Goal: Task Accomplishment & Management: Manage account settings

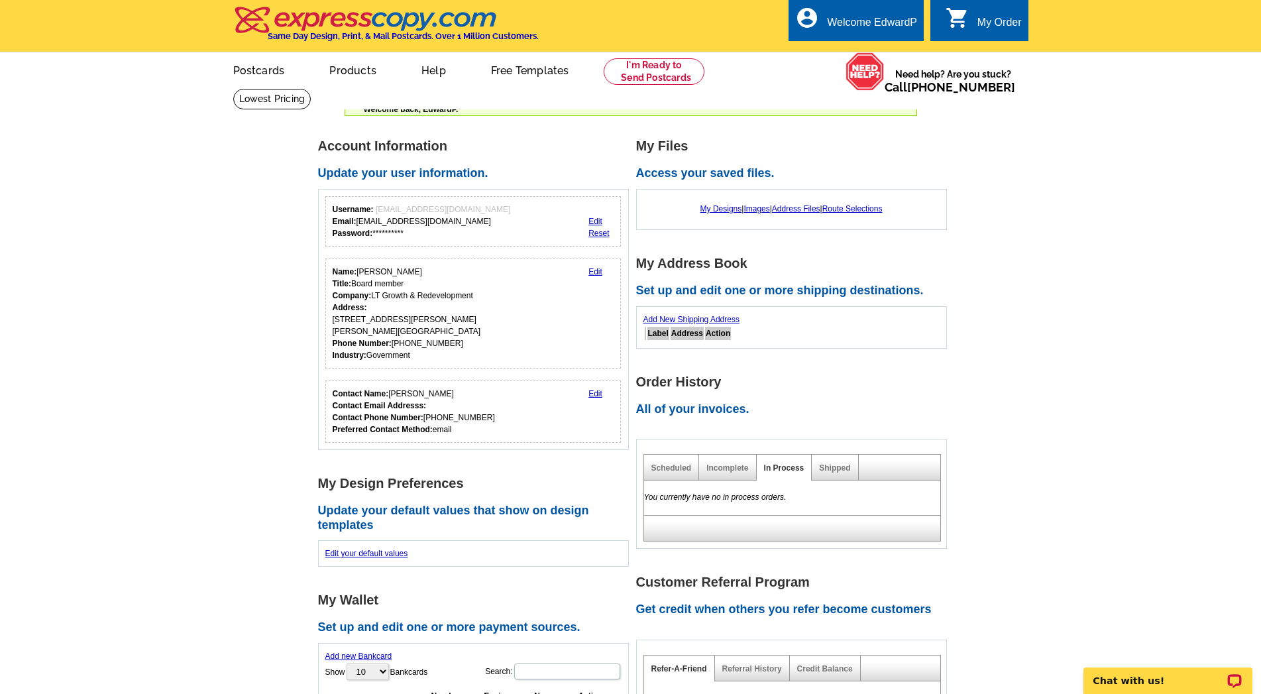
click at [1069, 337] on main "**********" at bounding box center [630, 537] width 1261 height 840
click at [673, 320] on link "Add New Shipping Address" at bounding box center [691, 319] width 96 height 9
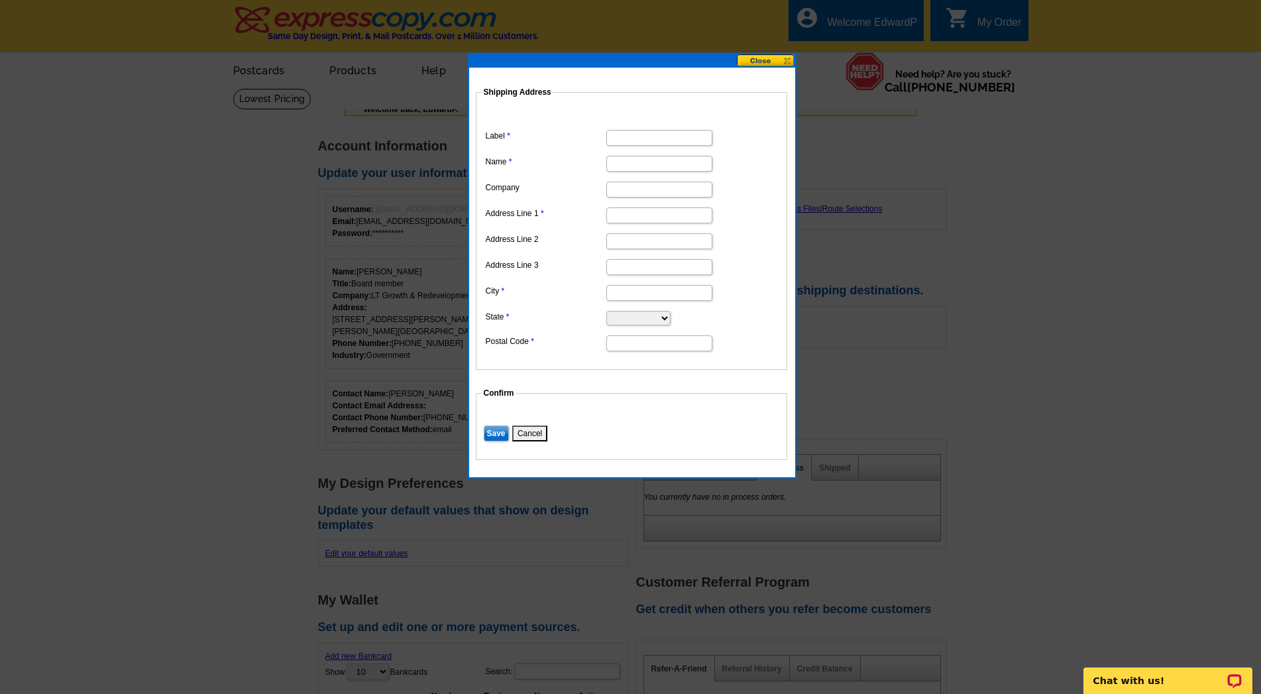
click at [532, 431] on button "Cancel" at bounding box center [529, 433] width 35 height 16
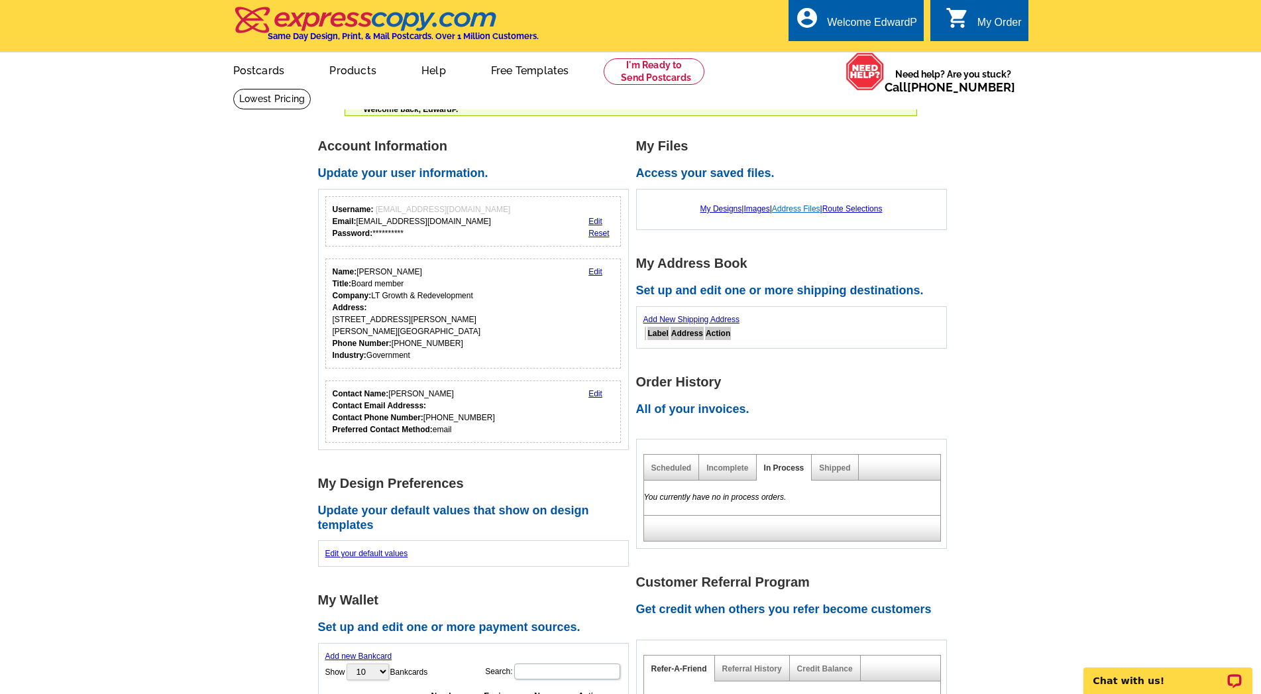
click at [797, 210] on link "Address Files" at bounding box center [796, 208] width 48 height 9
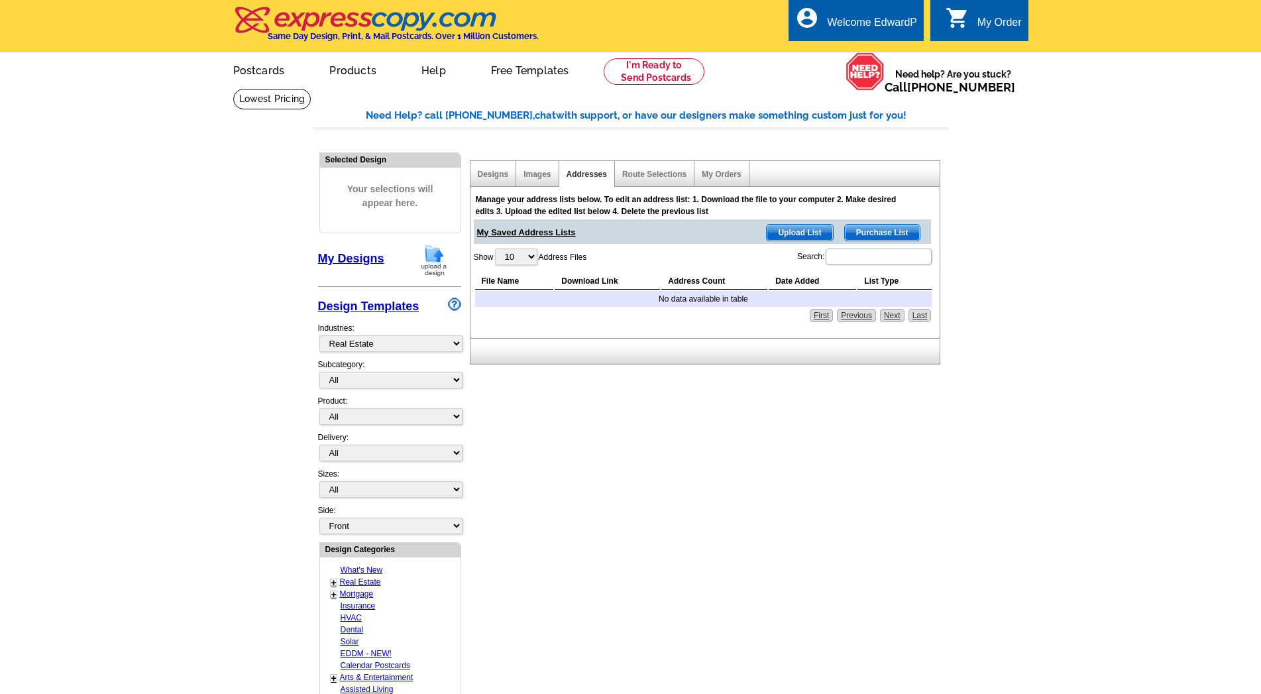
select select "785"
click at [798, 235] on span "Upload List" at bounding box center [799, 233] width 66 height 16
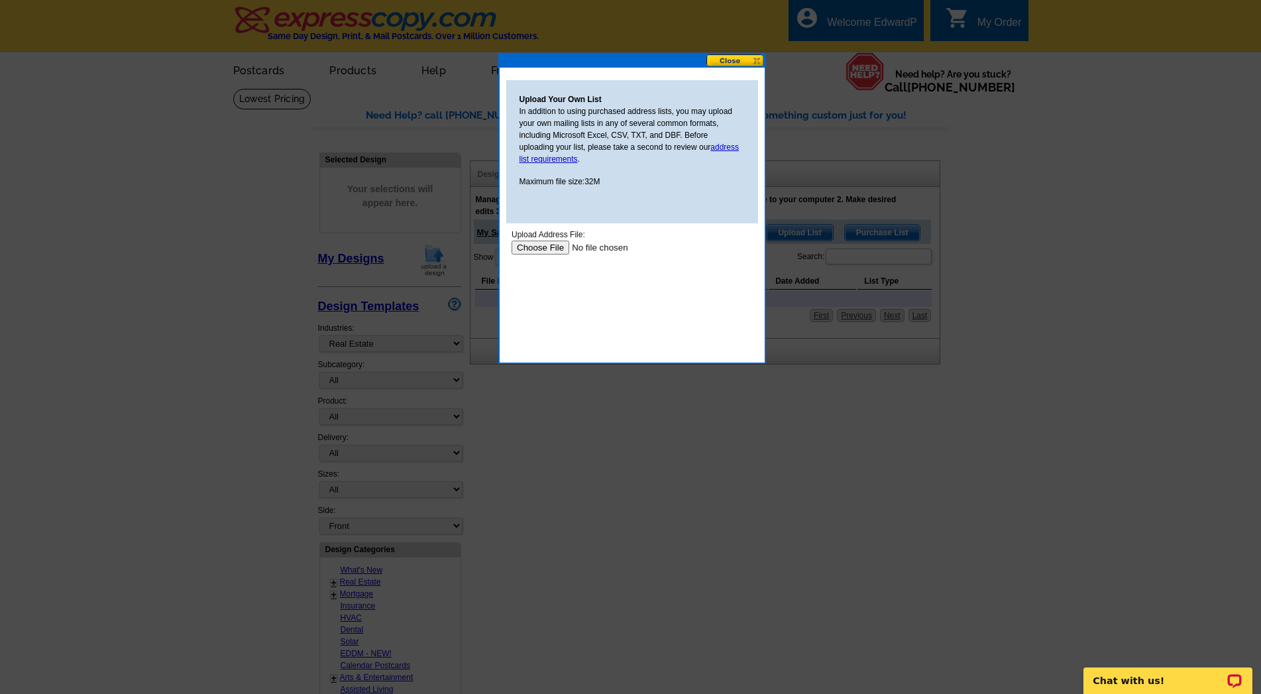
click at [534, 248] on input "file" at bounding box center [595, 247] width 168 height 14
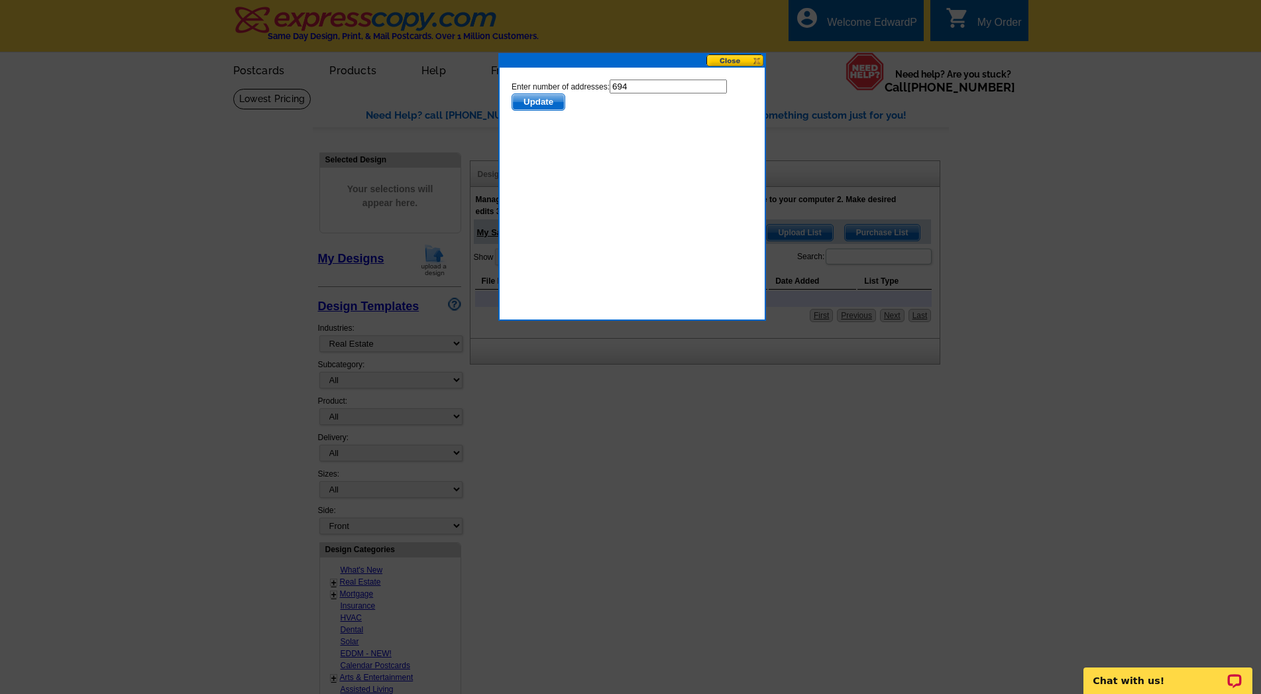
click at [641, 87] on input "694" at bounding box center [667, 86] width 117 height 14
type input "693"
click at [549, 104] on span "Update" at bounding box center [537, 102] width 52 height 16
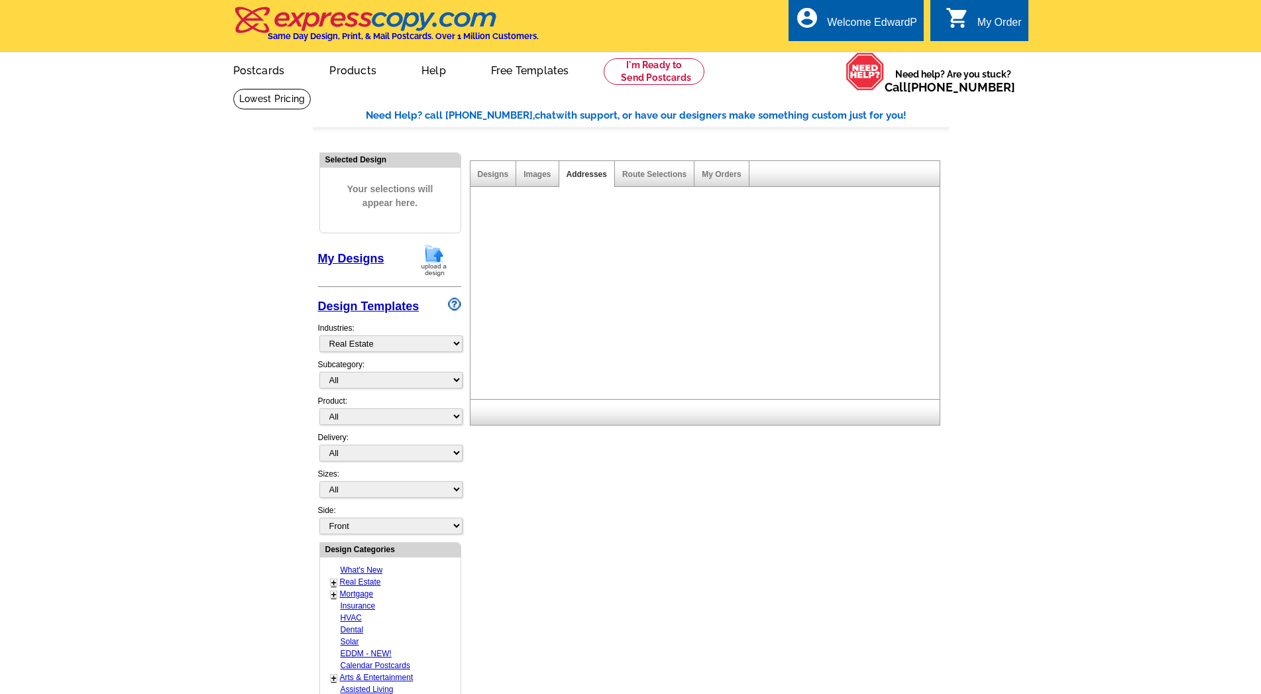
select select "785"
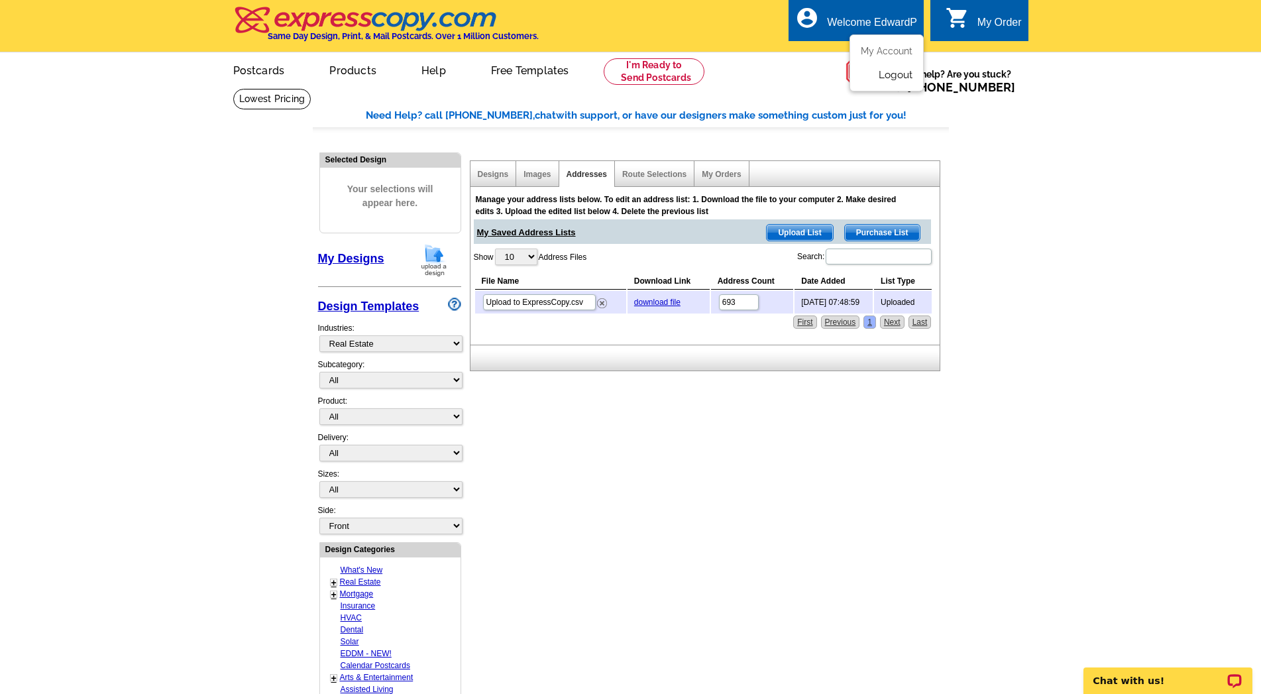
click at [896, 76] on link "Logout" at bounding box center [895, 75] width 34 height 12
